Goal: Check status

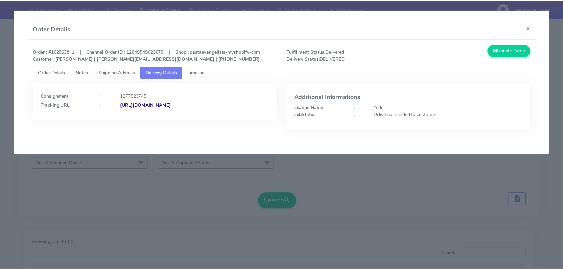
scroll to position [74, 0]
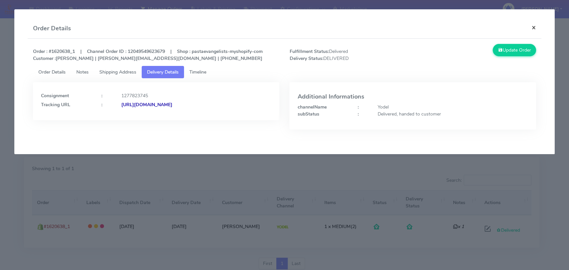
click at [538, 28] on button "×" at bounding box center [533, 28] width 15 height 18
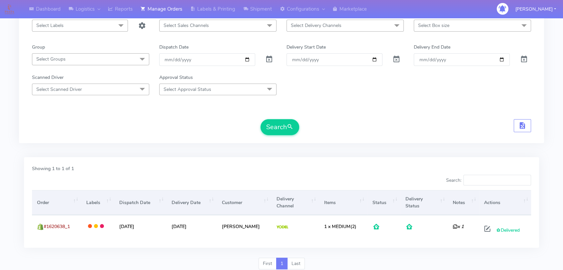
click at [58, 28] on span "Select Labels" at bounding box center [49, 25] width 27 height 6
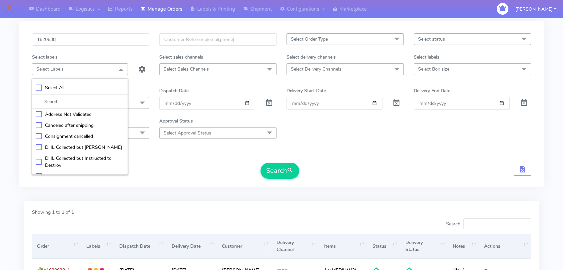
scroll to position [0, 0]
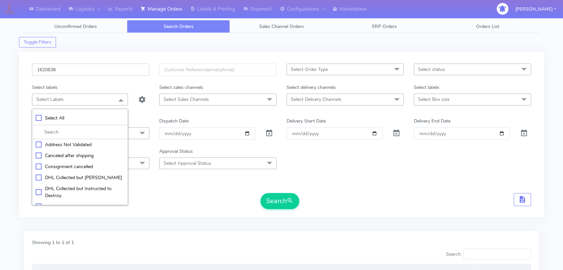
click at [77, 71] on input "1620638" at bounding box center [90, 70] width 117 height 12
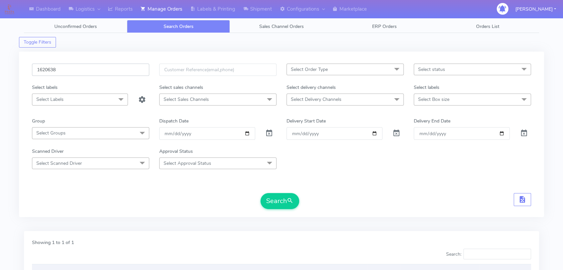
click at [77, 71] on input "1620638" at bounding box center [90, 70] width 117 height 12
paste input "405"
type input "1620405"
click at [275, 203] on button "Search" at bounding box center [280, 201] width 39 height 16
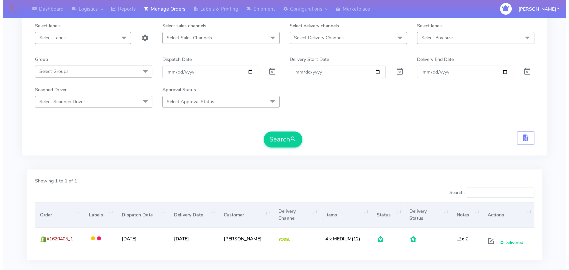
scroll to position [98, 0]
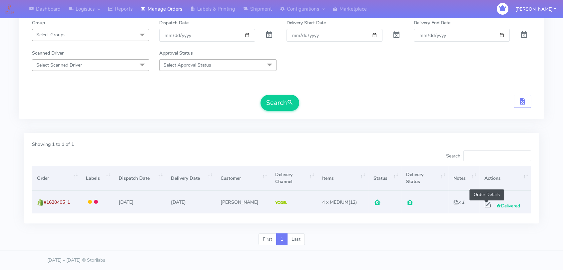
click at [482, 203] on span at bounding box center [488, 206] width 12 height 6
select select "5"
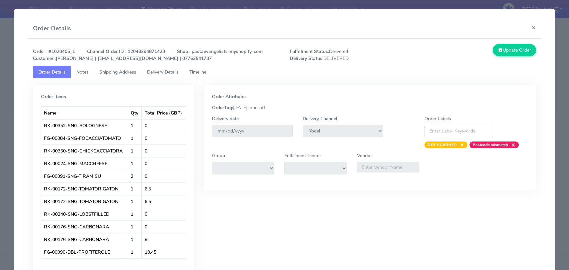
click at [147, 71] on link "Delivery Details" at bounding box center [163, 72] width 42 height 12
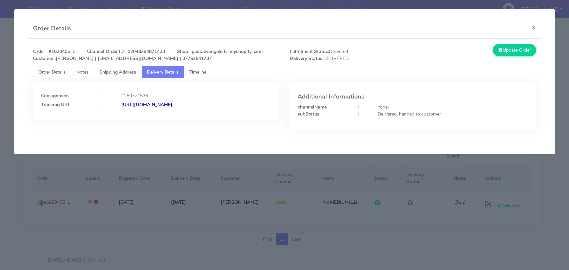
drag, startPoint x: 252, startPoint y: 107, endPoint x: 194, endPoint y: 109, distance: 58.4
click at [194, 109] on div "Consignment : 1280771536 Tracking URL : [URL][DOMAIN_NAME]" at bounding box center [156, 101] width 246 height 38
copy strong "JJD0002249960891266"
